Goal: Task Accomplishment & Management: Complete application form

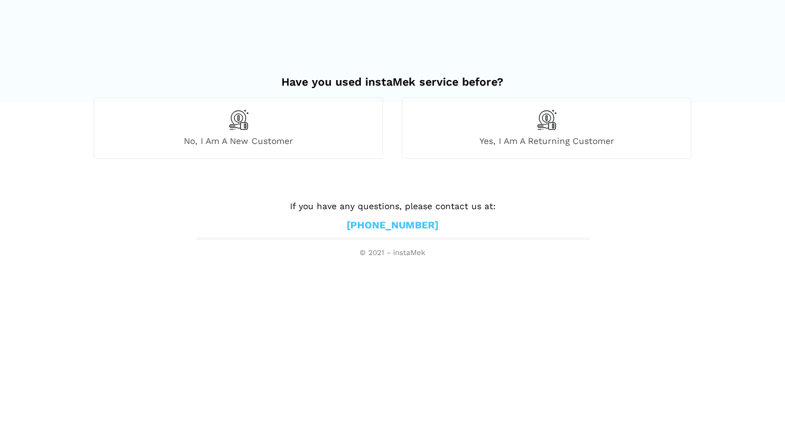
click at [287, 125] on div "No, I am a new customer" at bounding box center [238, 127] width 289 height 61
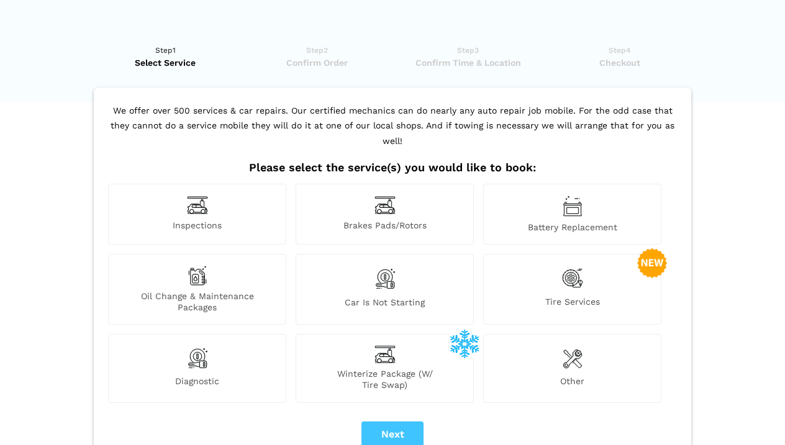
click at [594, 348] on div "Other" at bounding box center [572, 368] width 178 height 68
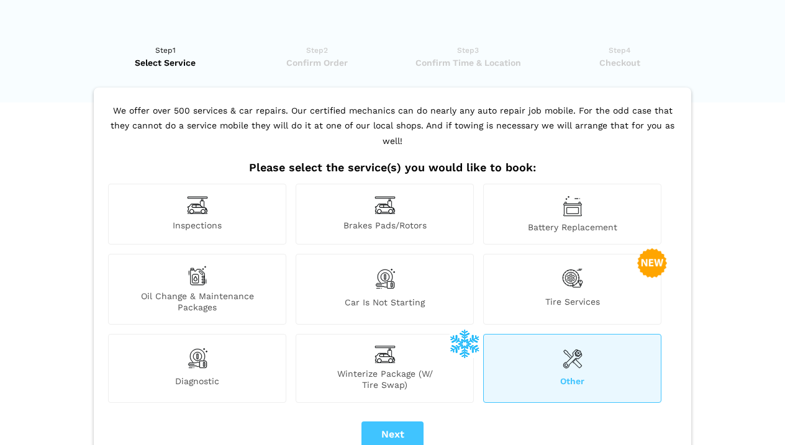
click at [394, 426] on button "Next" at bounding box center [392, 434] width 62 height 26
checkbox input "true"
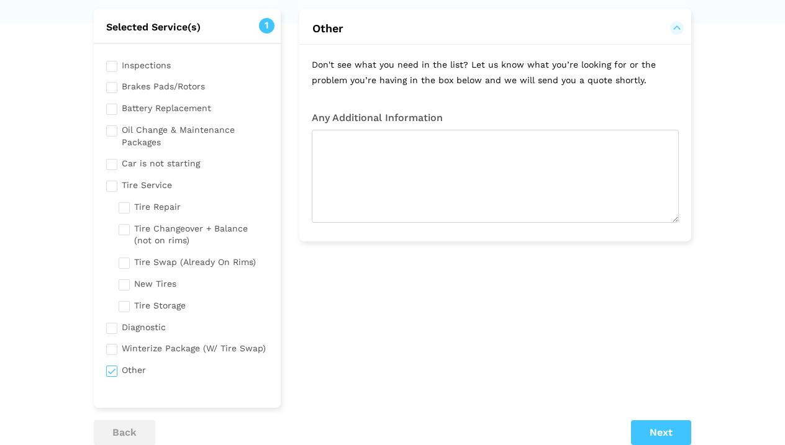
scroll to position [77, 0]
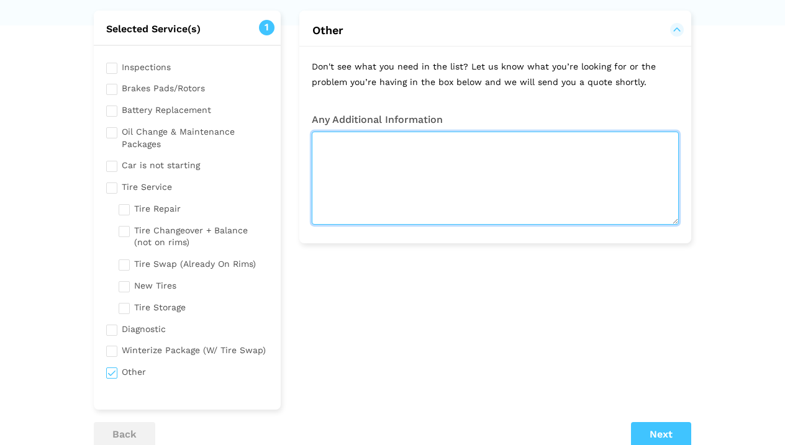
click at [479, 160] on textarea at bounding box center [495, 178] width 367 height 93
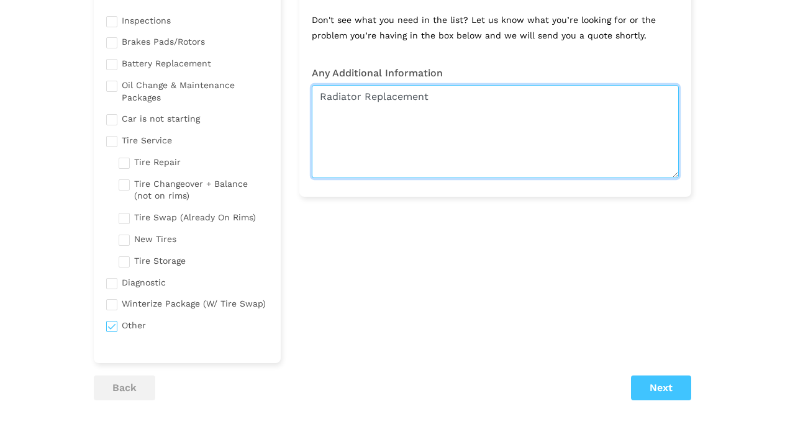
type textarea "Radiator Replacement"
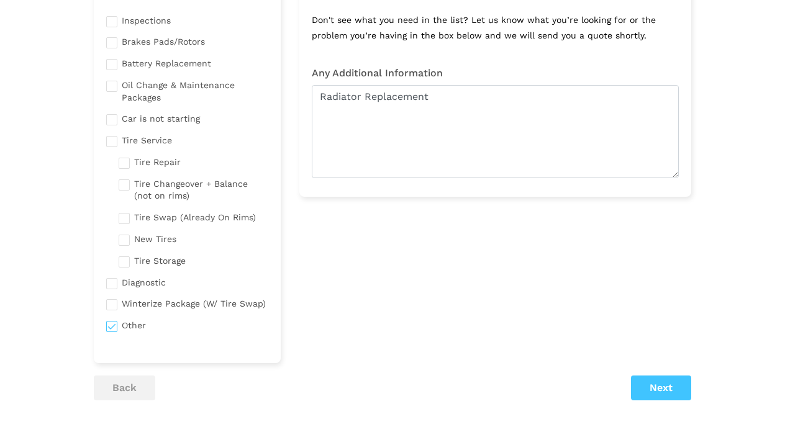
click at [645, 380] on button "Next" at bounding box center [661, 388] width 60 height 25
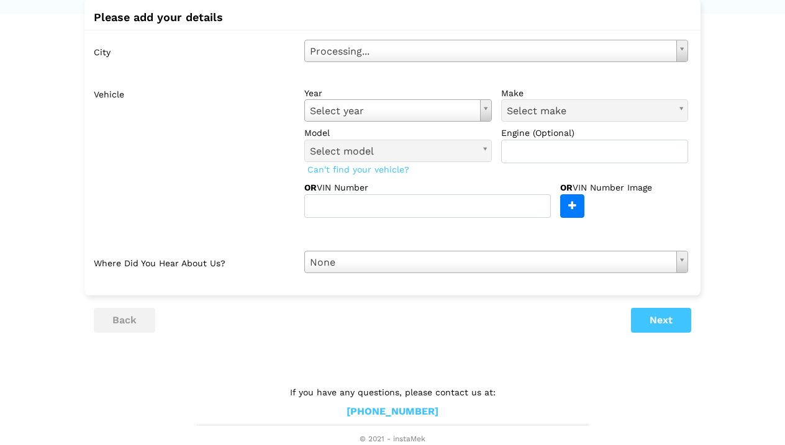
scroll to position [84, 0]
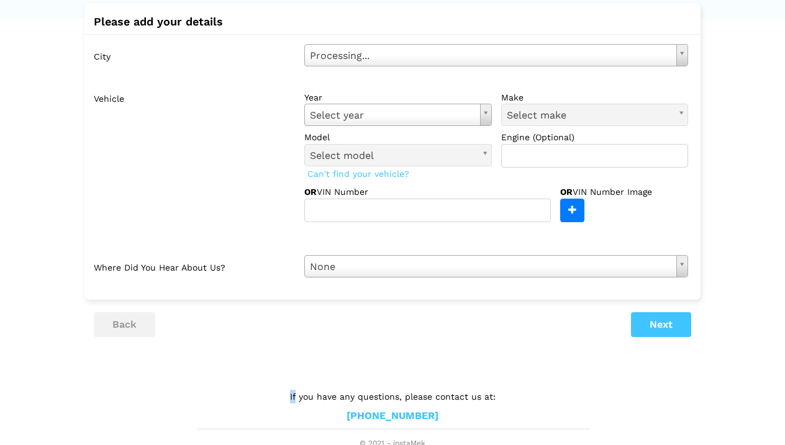
click at [645, 380] on lik "Have you used instaMek service before? No, I am a new customer Yes, I am a retu…" at bounding box center [392, 198] width 785 height 502
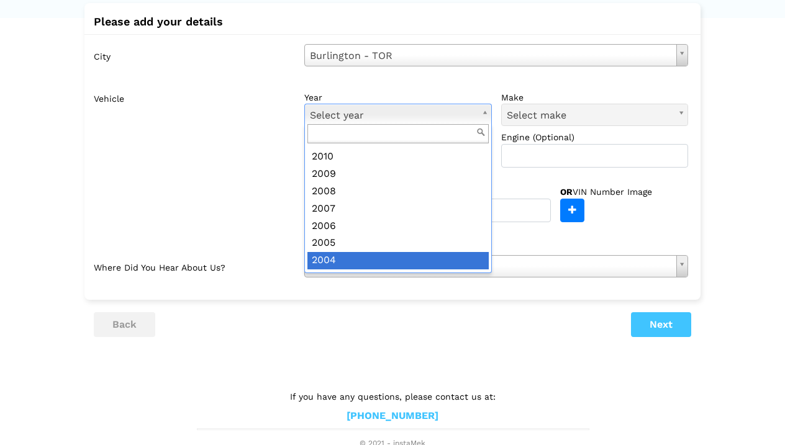
scroll to position [295, 0]
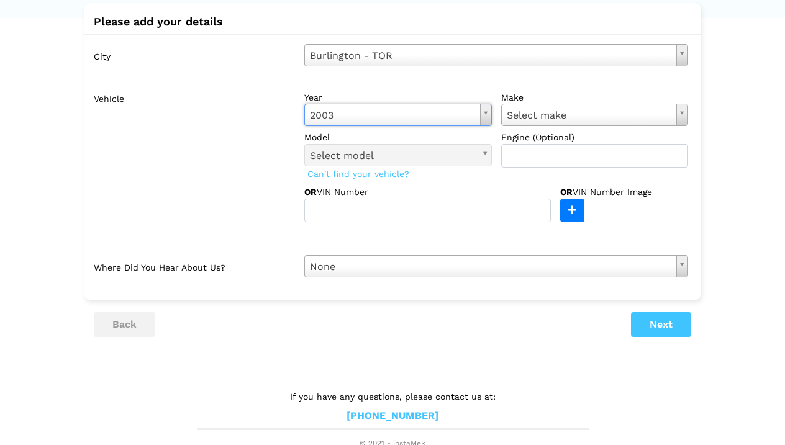
click at [565, 127] on div "year [DATE] Select year [DATE] 2025 2024 2023 2022 2021 2020 2019 2018 2017 201…" at bounding box center [496, 129] width 384 height 77
click at [569, 99] on label "make" at bounding box center [594, 97] width 187 height 12
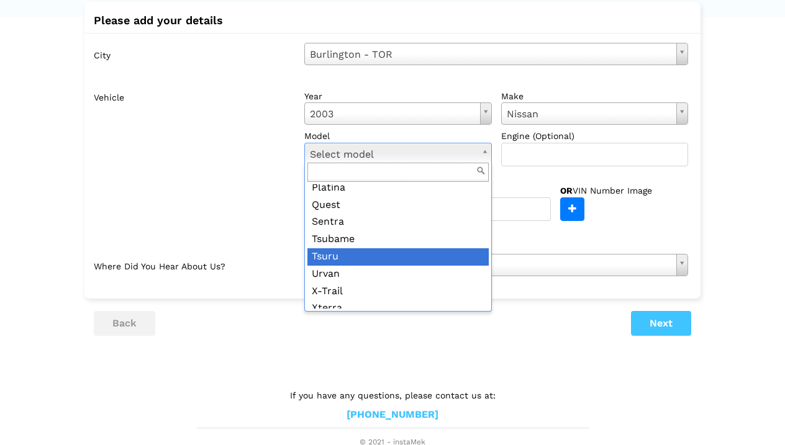
scroll to position [84, 0]
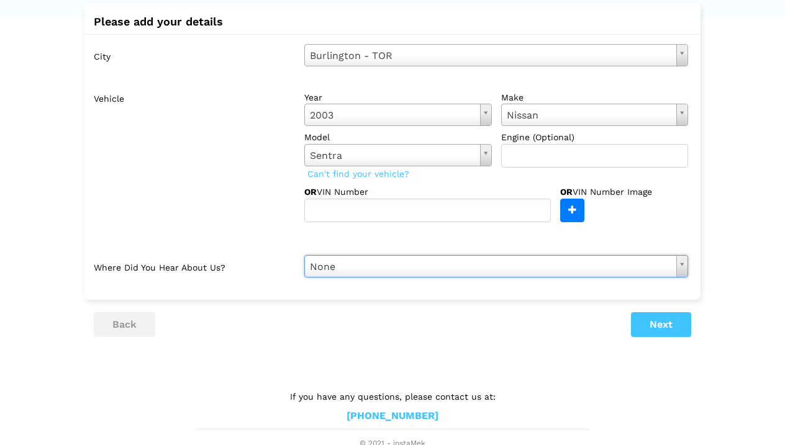
click at [658, 318] on button "Next" at bounding box center [661, 324] width 60 height 25
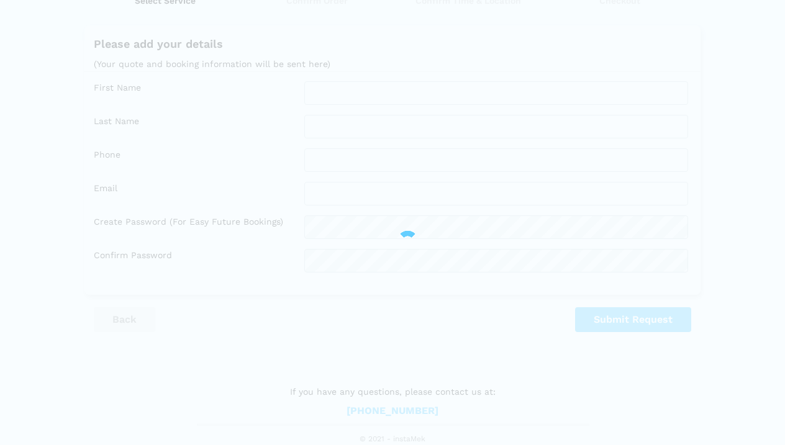
scroll to position [60, 0]
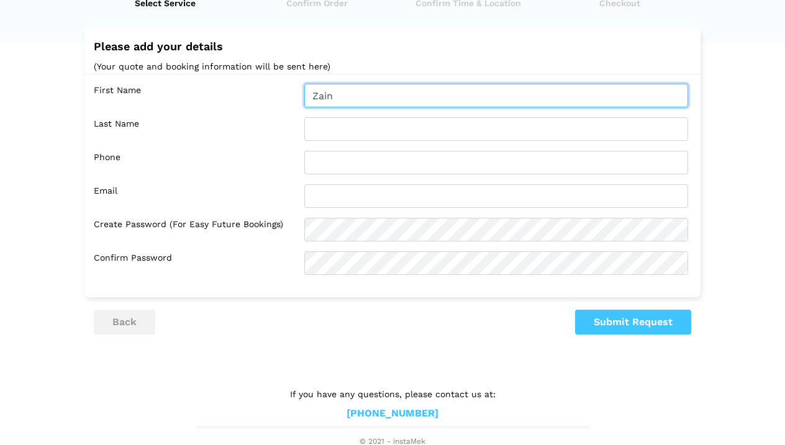
type input "Zain"
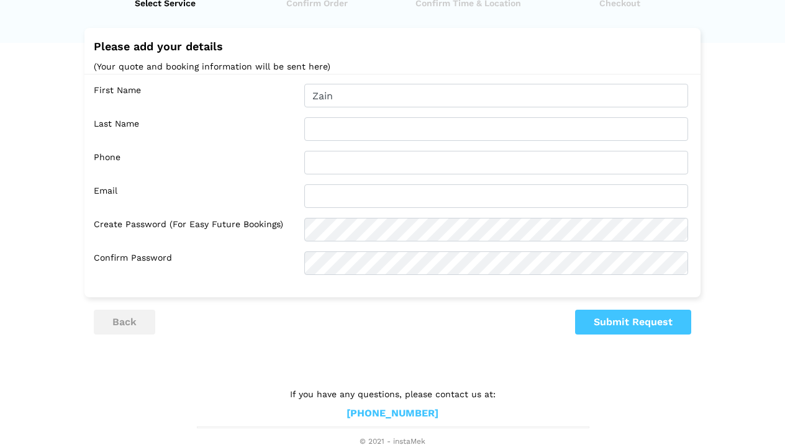
click at [502, 147] on div "First Name Zain Last Name Phone Email Confirm Password" at bounding box center [392, 179] width 616 height 211
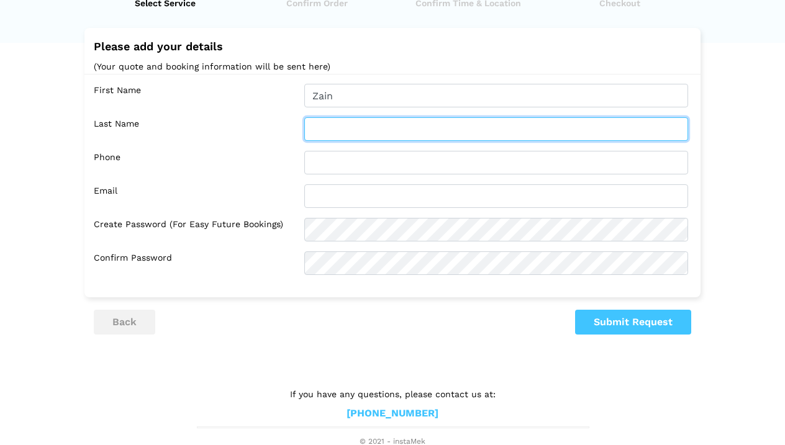
click at [496, 124] on input "text" at bounding box center [496, 129] width 384 height 24
type input "[PERSON_NAME]"
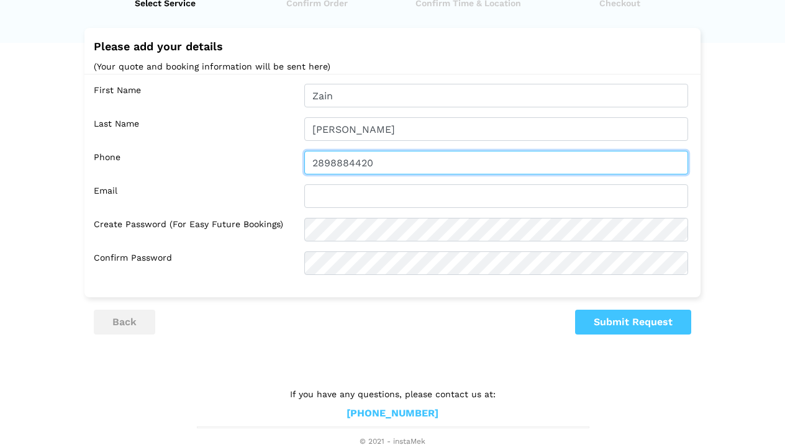
type input "2898884420"
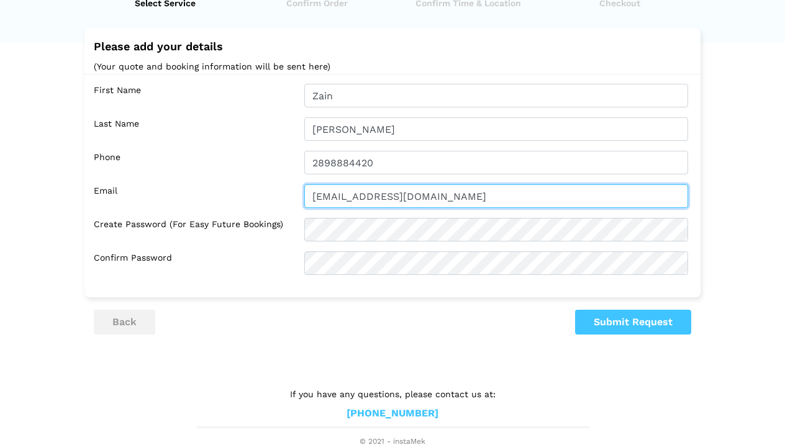
type input "[EMAIL_ADDRESS][DOMAIN_NAME]"
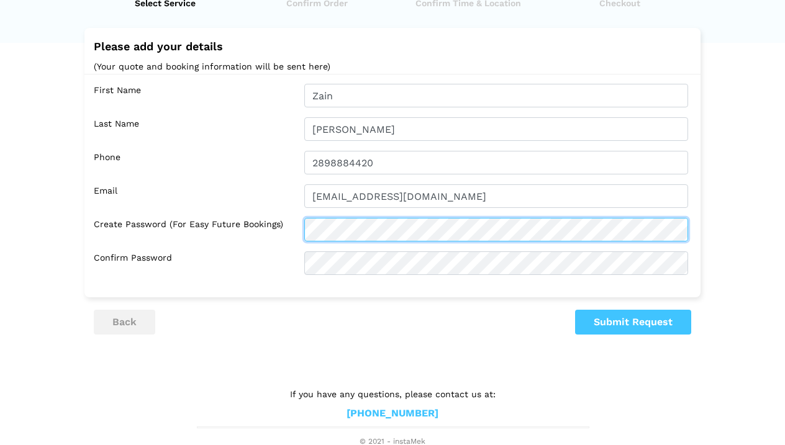
scroll to position [0, 0]
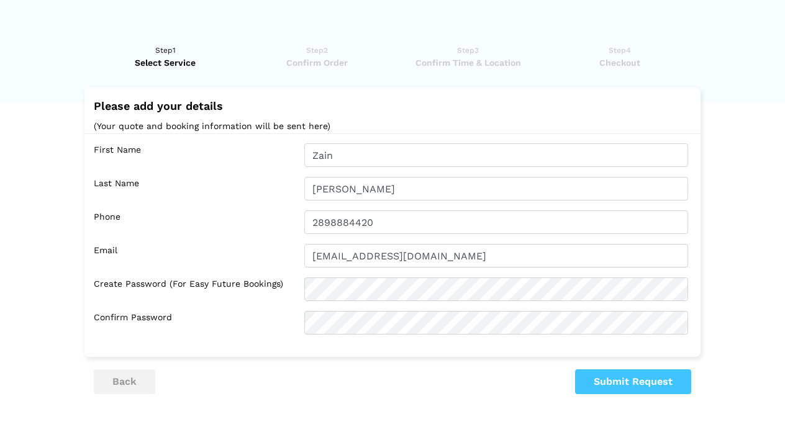
click at [607, 375] on button "Submit Request" at bounding box center [633, 381] width 116 height 25
